Goal: Answer question/provide support: Answer question/provide support

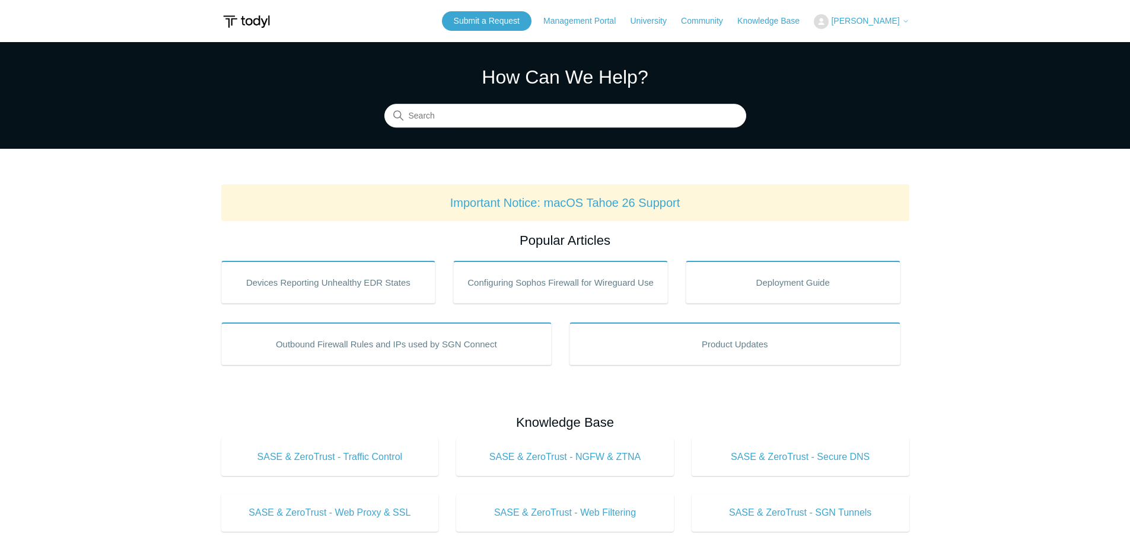
click at [888, 20] on span "[PERSON_NAME]" at bounding box center [865, 20] width 68 height 9
click at [879, 50] on link "My Support Requests" at bounding box center [872, 46] width 116 height 21
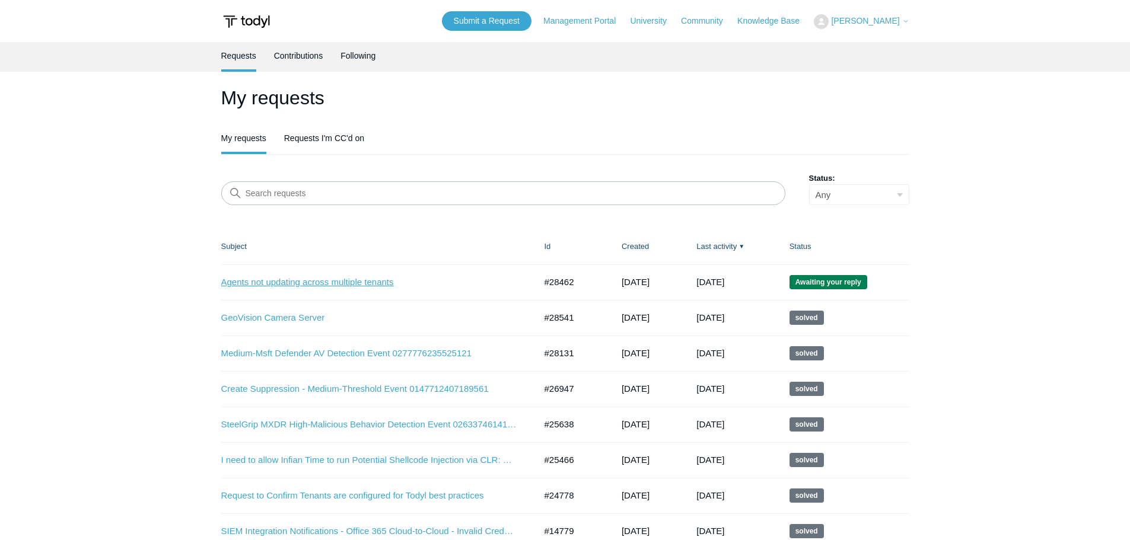
click at [355, 282] on link "Agents not updating across multiple tenants" at bounding box center [369, 283] width 297 height 14
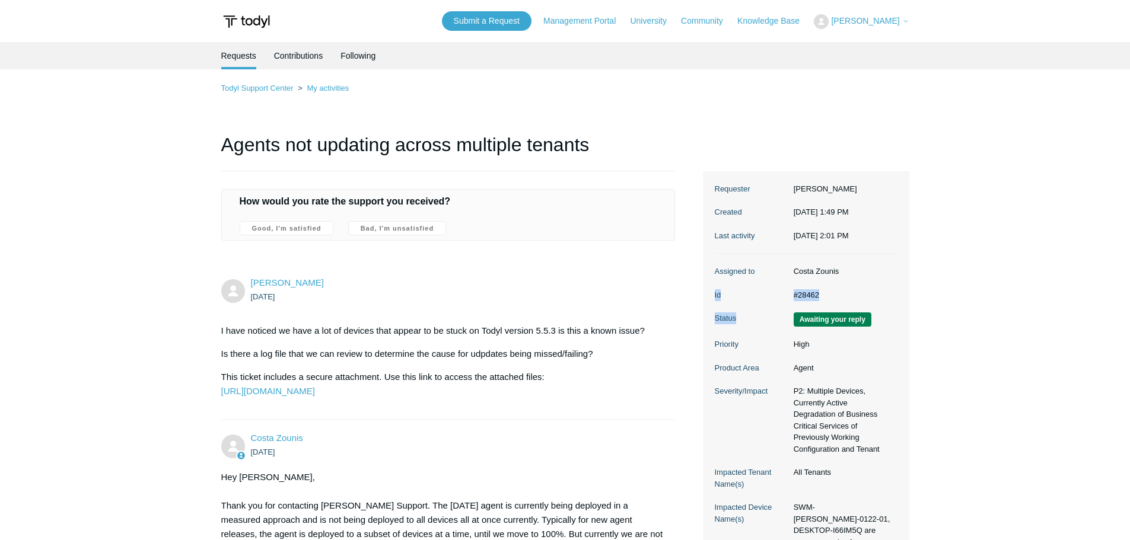
drag, startPoint x: 826, startPoint y: 312, endPoint x: 724, endPoint y: 299, distance: 102.3
click at [724, 299] on dl "Assigned to Costa Zounis Id #28462 Status Awaiting your reply Priority High Pro…" at bounding box center [806, 413] width 183 height 318
click at [738, 300] on dl "Assigned to Costa Zounis Id #28462 Status Awaiting your reply Priority High Pro…" at bounding box center [806, 413] width 183 height 318
drag, startPoint x: 840, startPoint y: 304, endPoint x: 715, endPoint y: 302, distance: 125.2
click at [715, 302] on dl "Assigned to Costa Zounis Id #28462 Status Awaiting your reply Priority High Pro…" at bounding box center [806, 413] width 183 height 318
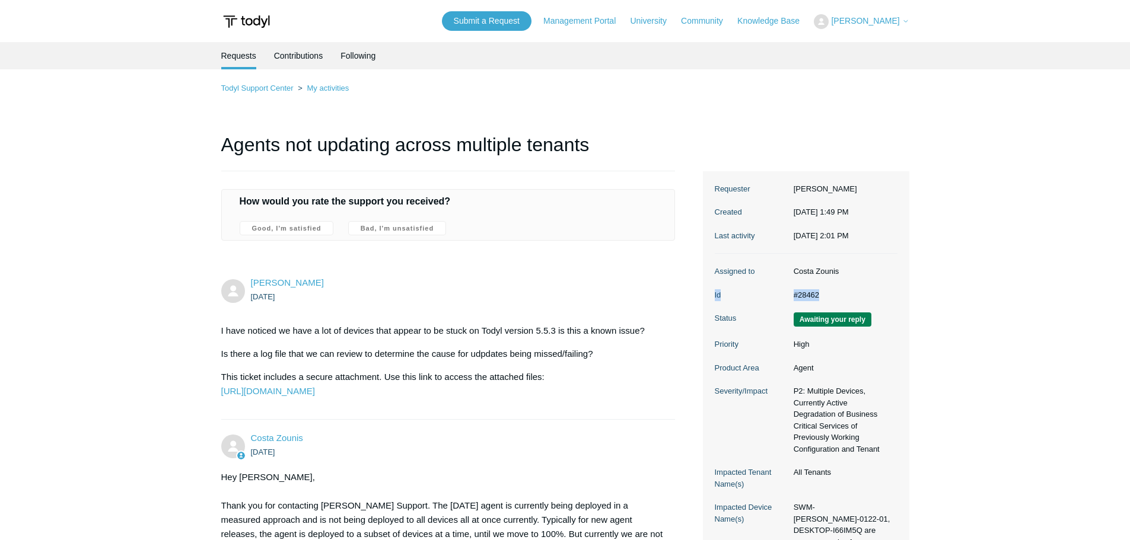
copy dl "Id #28462"
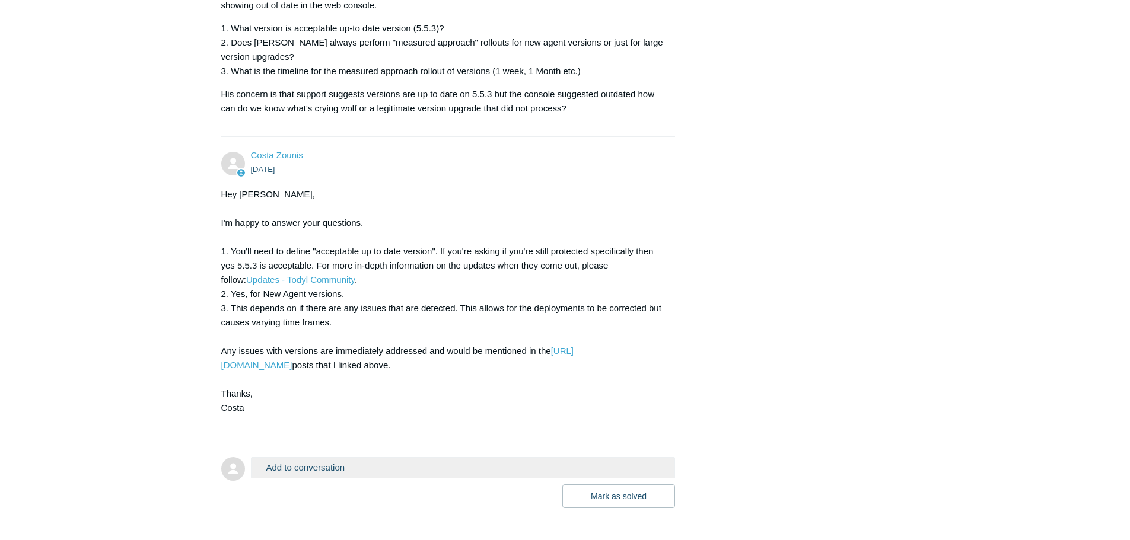
scroll to position [1127, 0]
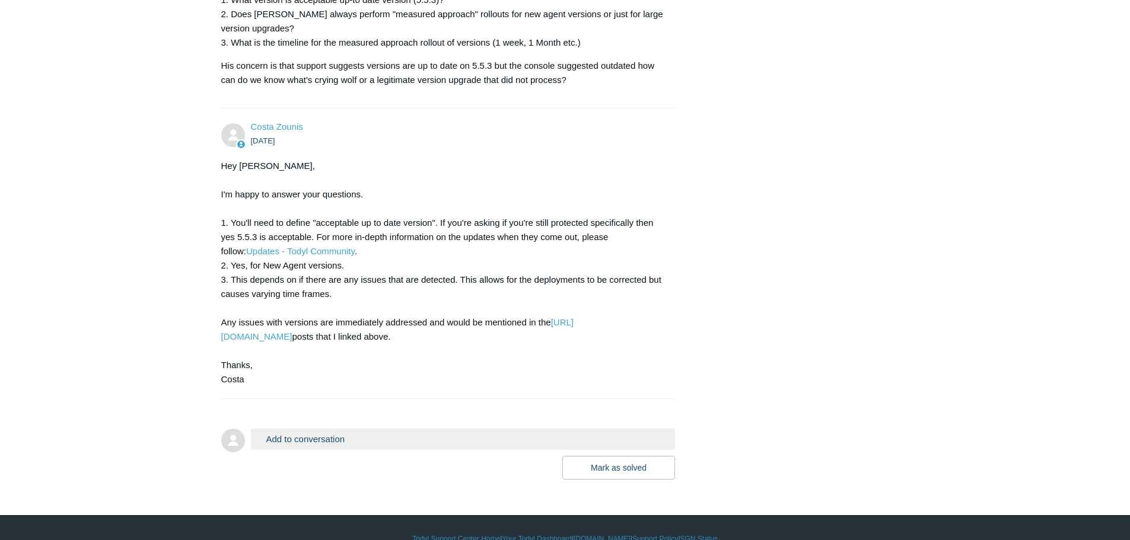
click at [336, 450] on button "Add to conversation" at bounding box center [463, 439] width 425 height 21
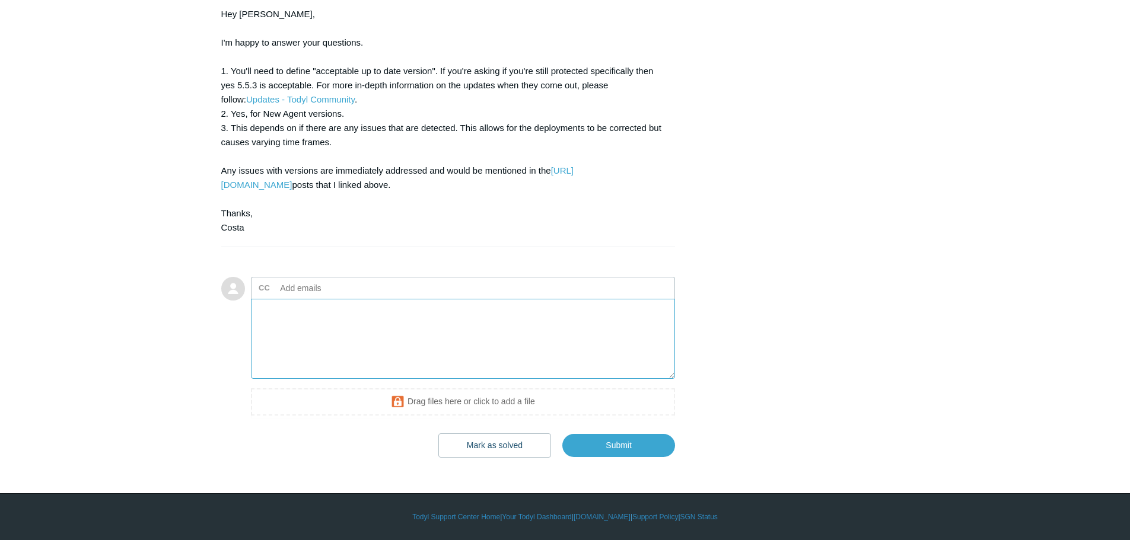
scroll to position [1293, 0]
type textarea "Thanks for the response Costa, I will provide this information to Tyler Wallace."
click at [455, 452] on button "Mark as solved & Submit" at bounding box center [488, 446] width 125 height 24
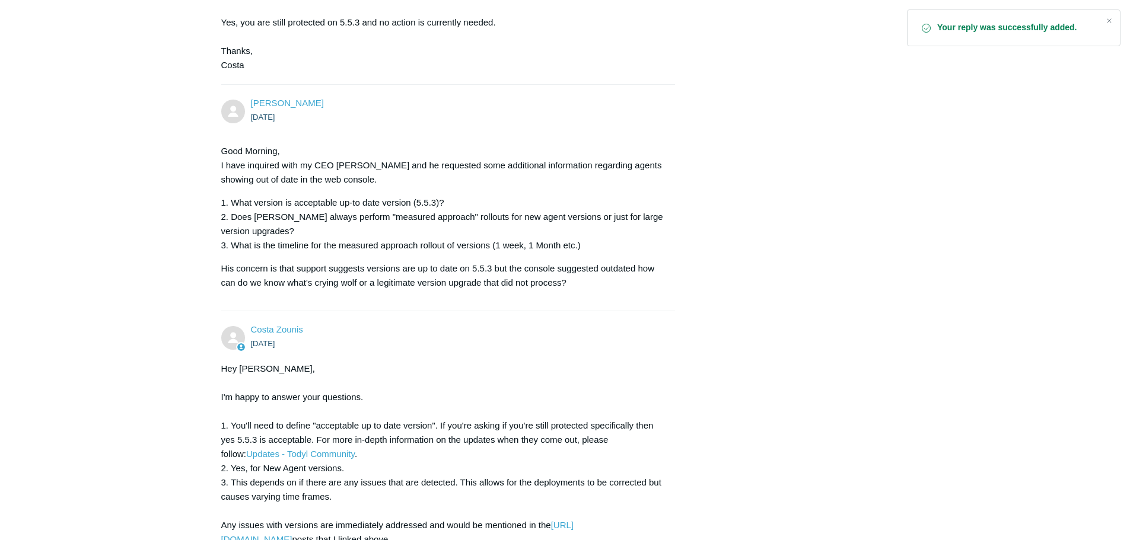
scroll to position [938, 0]
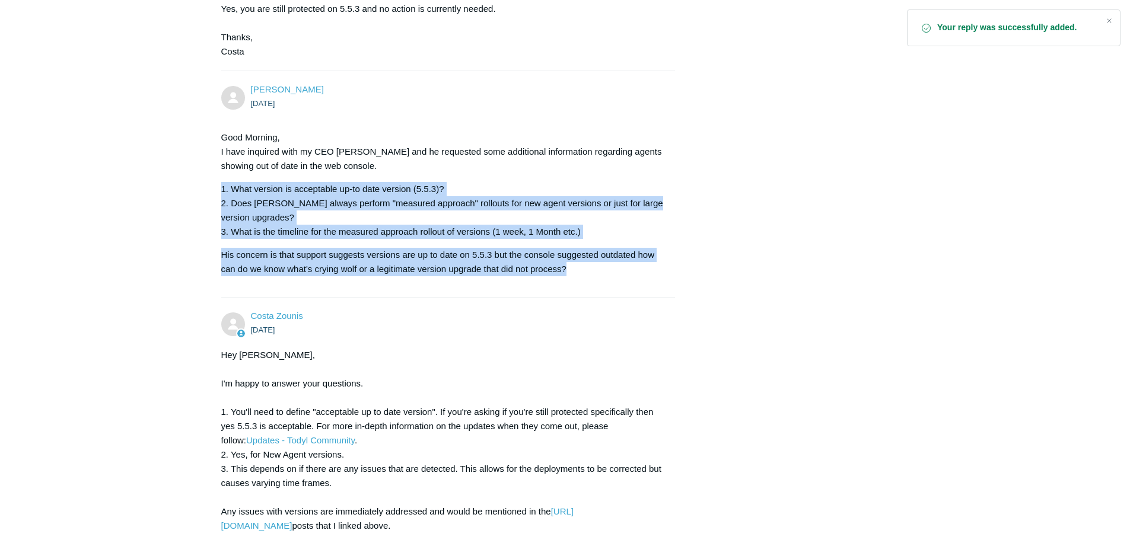
drag, startPoint x: 578, startPoint y: 285, endPoint x: 216, endPoint y: 197, distance: 372.3
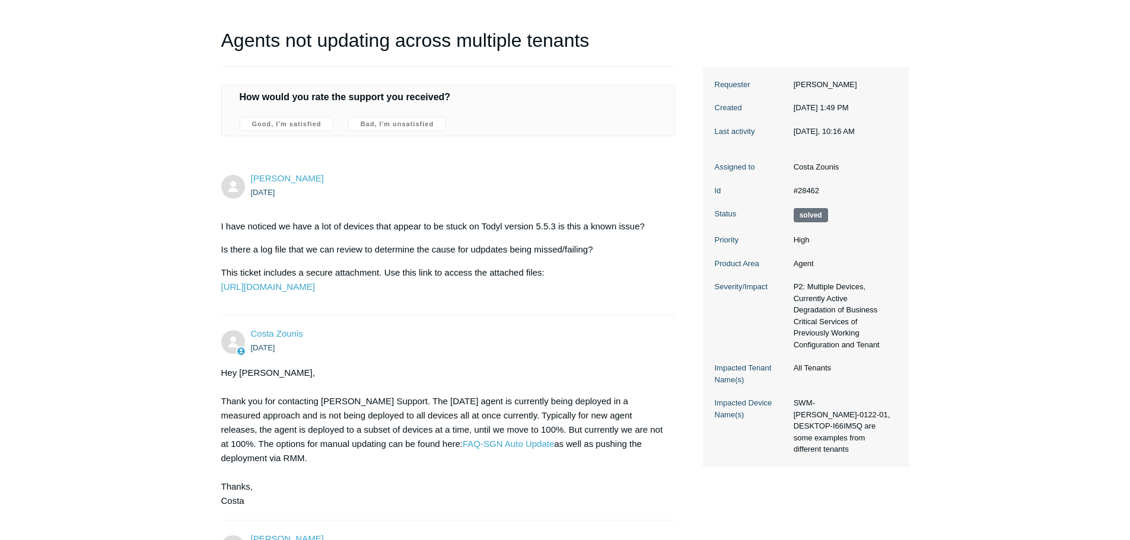
scroll to position [0, 0]
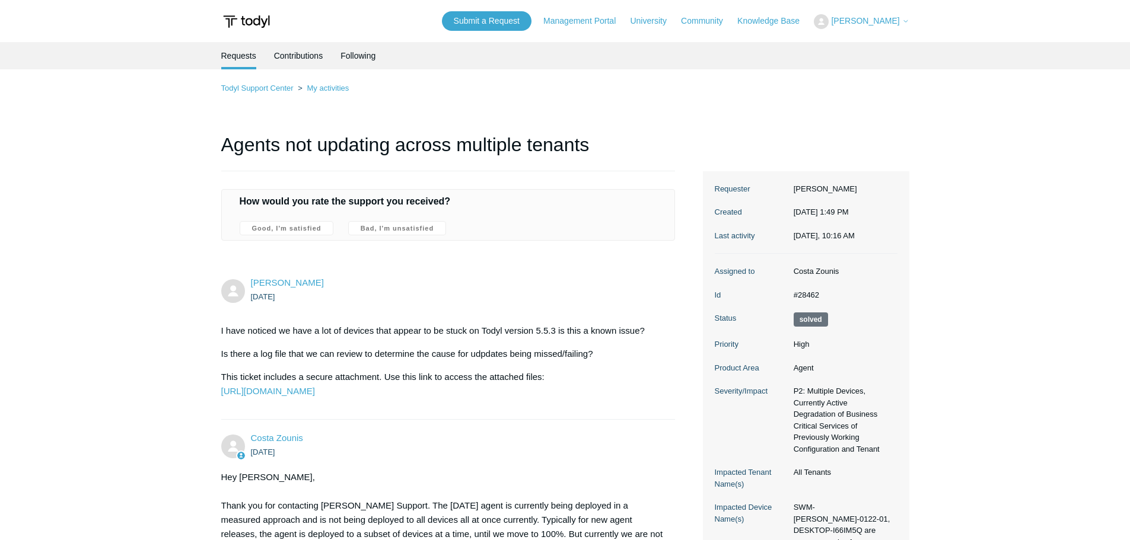
click at [871, 22] on span "[PERSON_NAME]" at bounding box center [865, 20] width 68 height 9
click at [878, 47] on link "My Support Requests" at bounding box center [872, 46] width 116 height 21
